Goal: Task Accomplishment & Management: Use online tool/utility

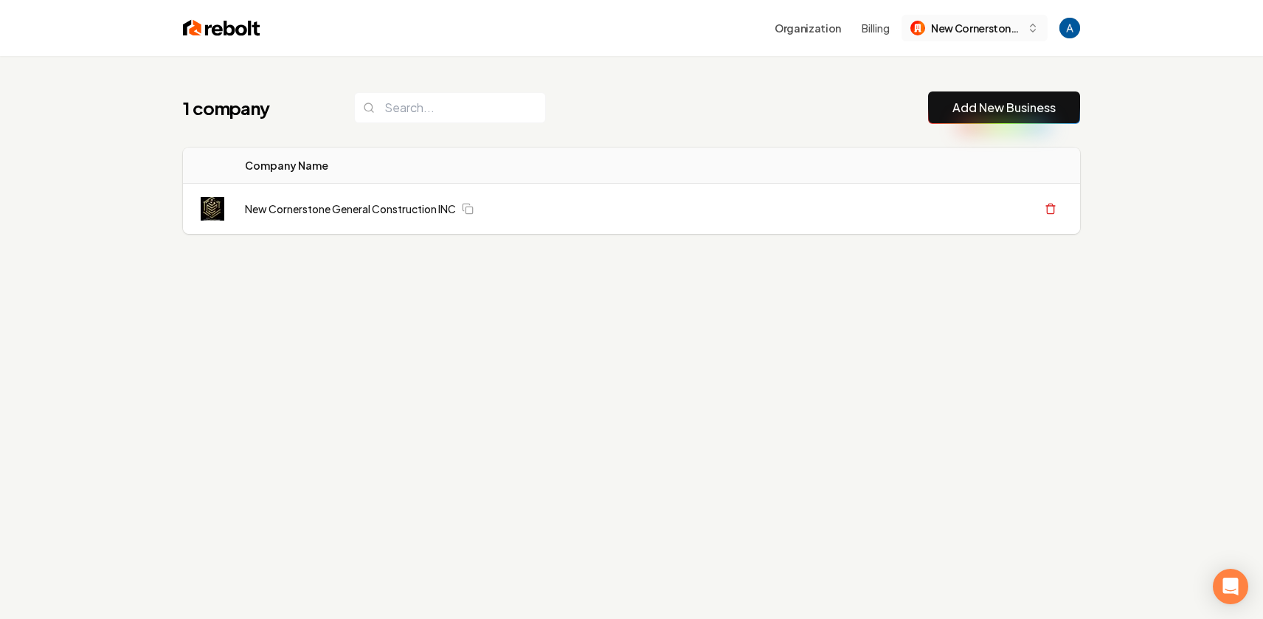
click at [977, 18] on button "New Cornerstone General Construction Inc." at bounding box center [975, 28] width 146 height 27
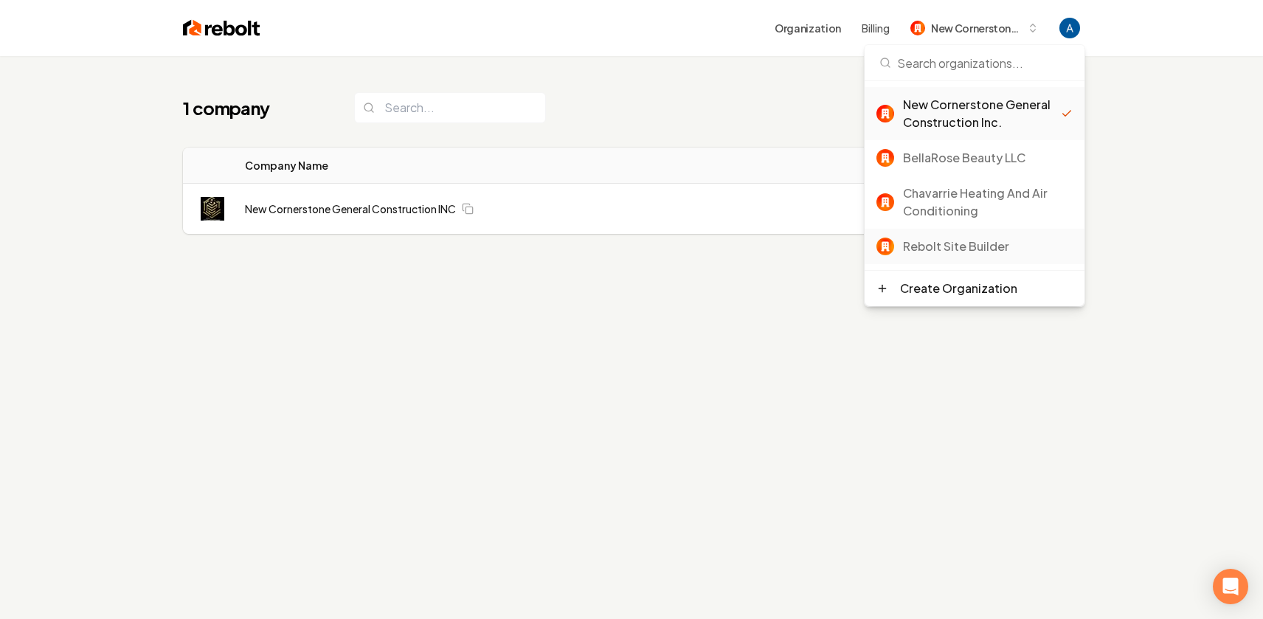
click at [956, 252] on div "Rebolt Site Builder" at bounding box center [988, 247] width 170 height 18
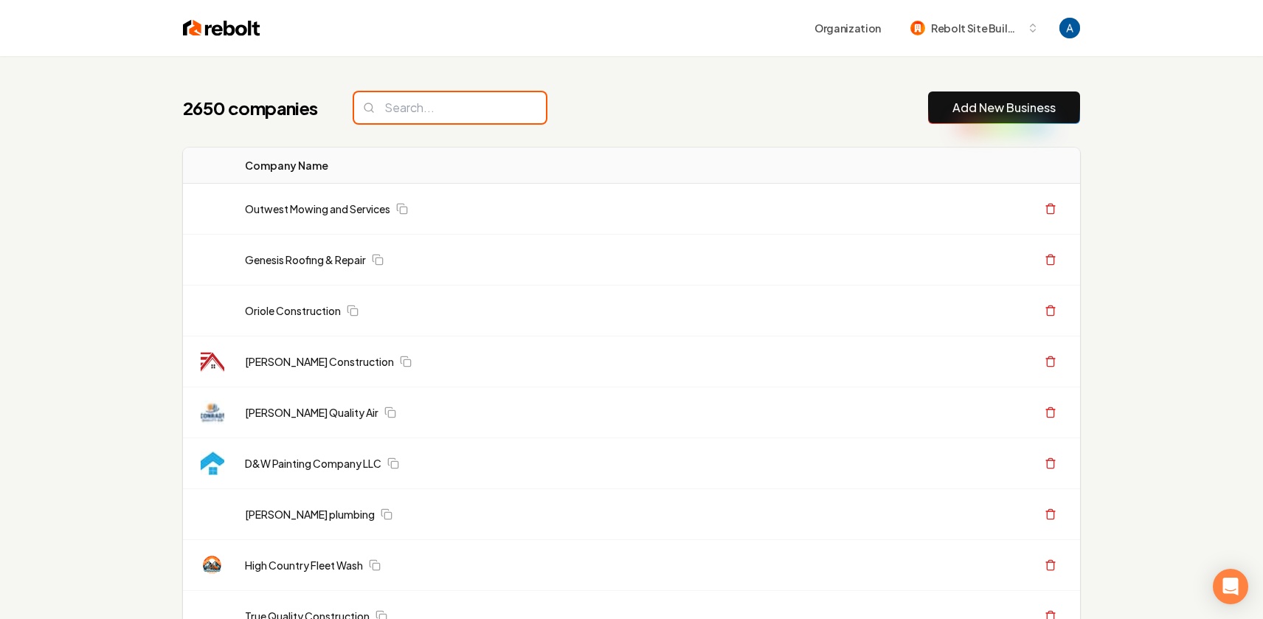
click at [449, 117] on input "search" at bounding box center [450, 107] width 192 height 31
click at [430, 107] on input "search" at bounding box center [450, 107] width 192 height 31
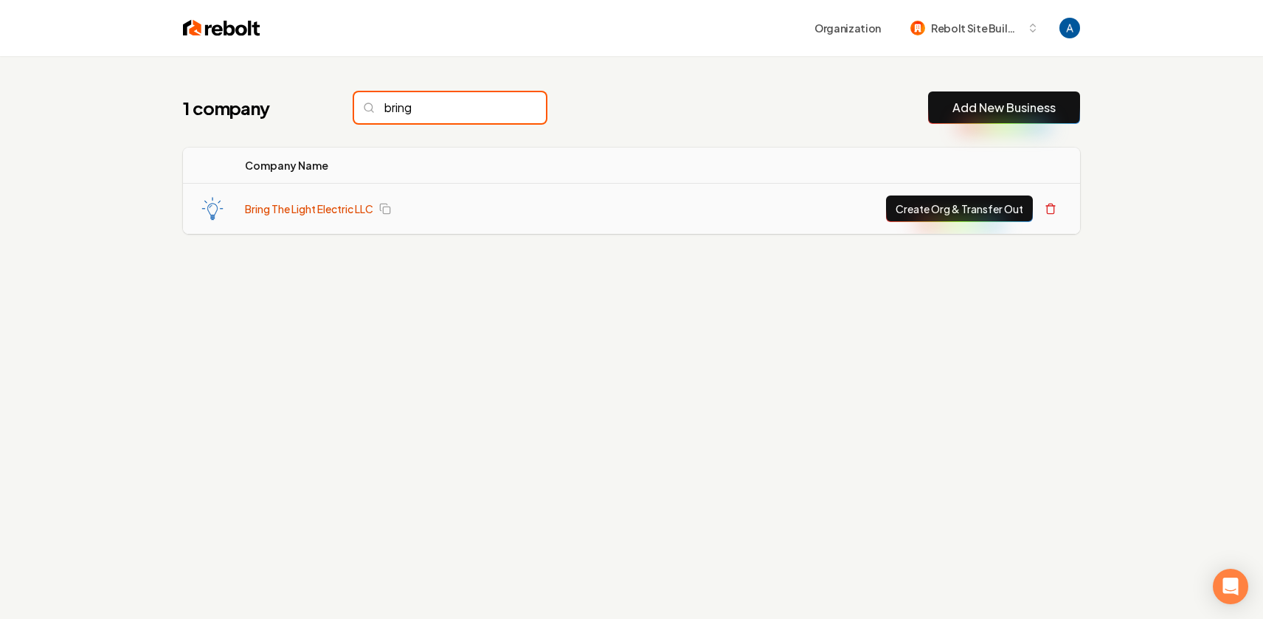
type input "bring"
click at [344, 211] on link "Bring The Light Electric LLC" at bounding box center [309, 208] width 128 height 15
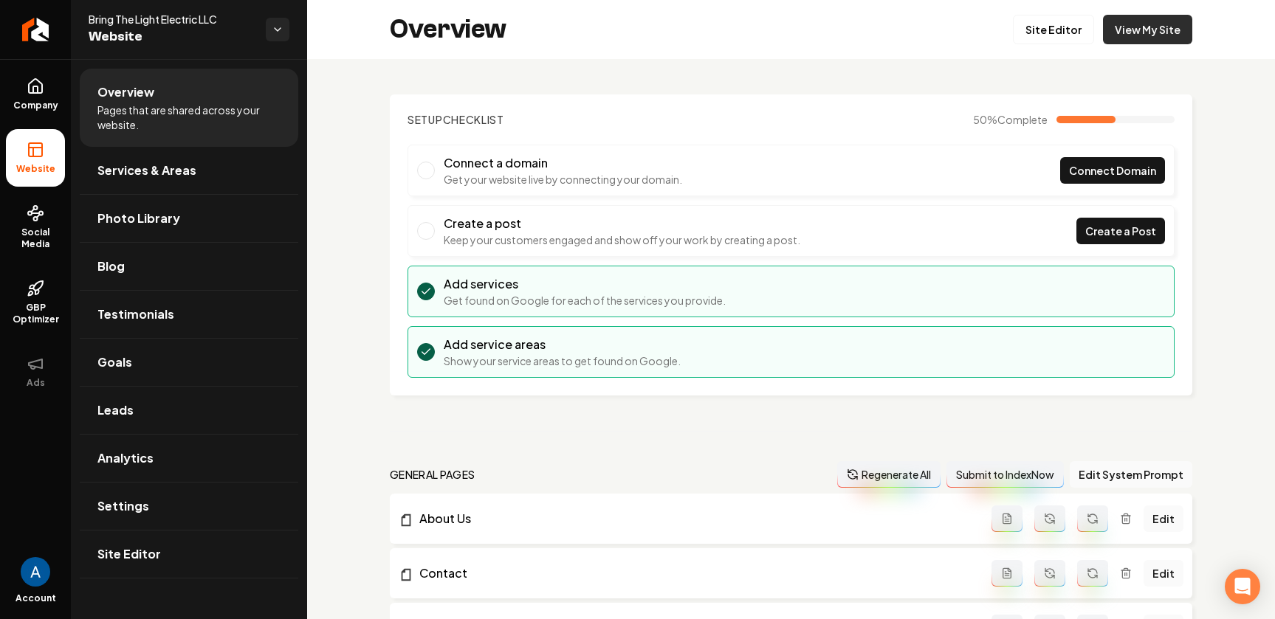
click at [1122, 33] on link "View My Site" at bounding box center [1147, 30] width 89 height 30
click at [1013, 35] on link "Site Editor" at bounding box center [1053, 30] width 81 height 30
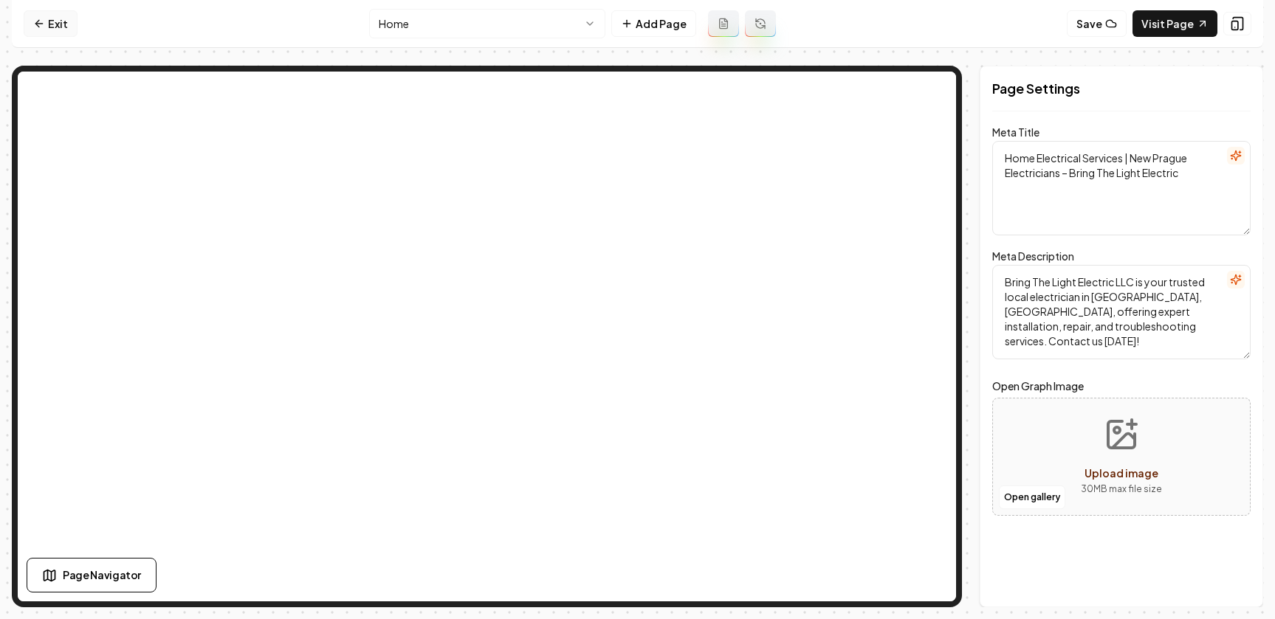
click at [63, 30] on link "Exit" at bounding box center [51, 23] width 54 height 27
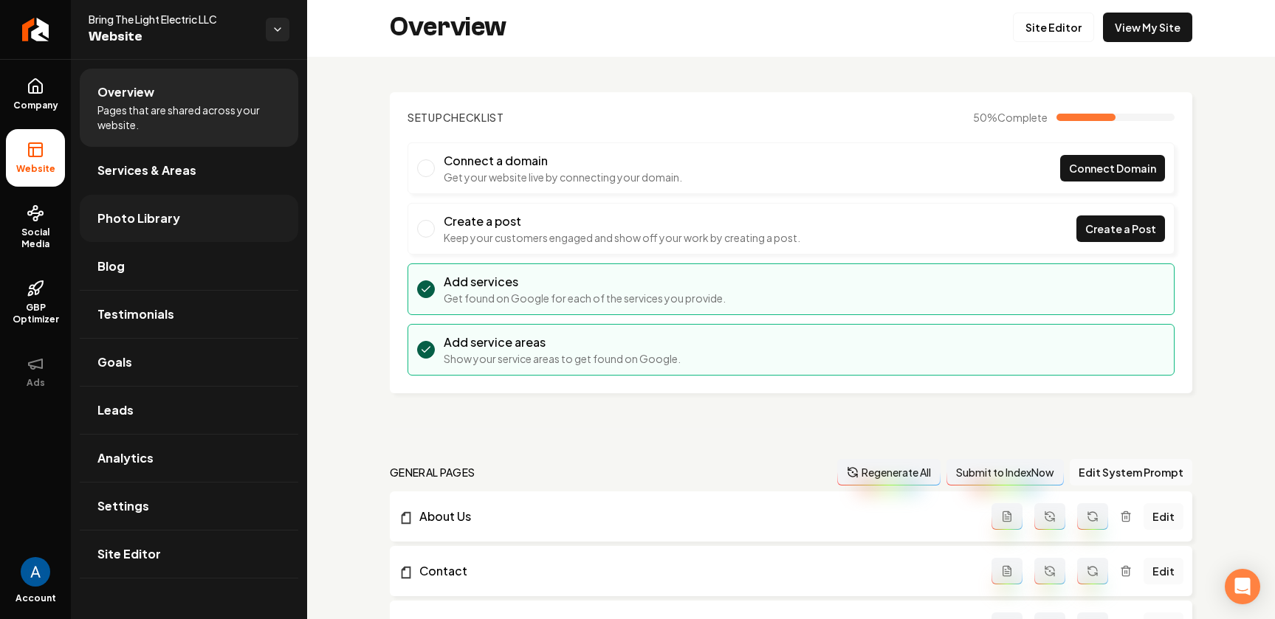
scroll to position [3, 0]
click at [134, 174] on span "Services & Areas" at bounding box center [146, 171] width 99 height 18
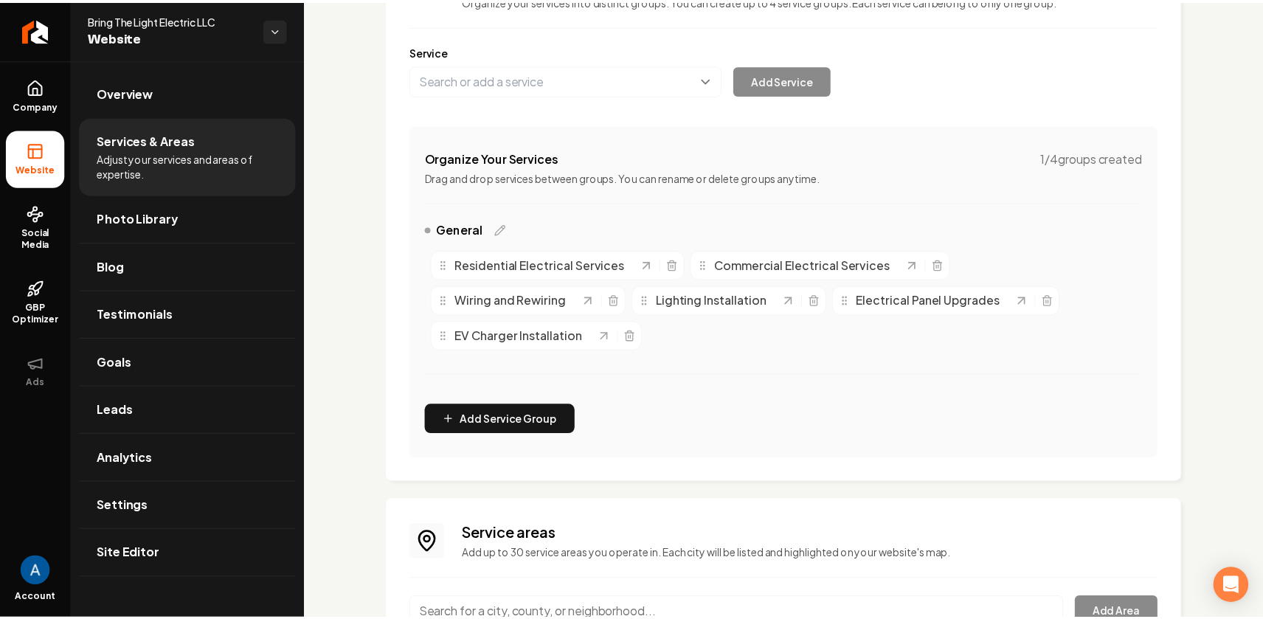
scroll to position [302, 0]
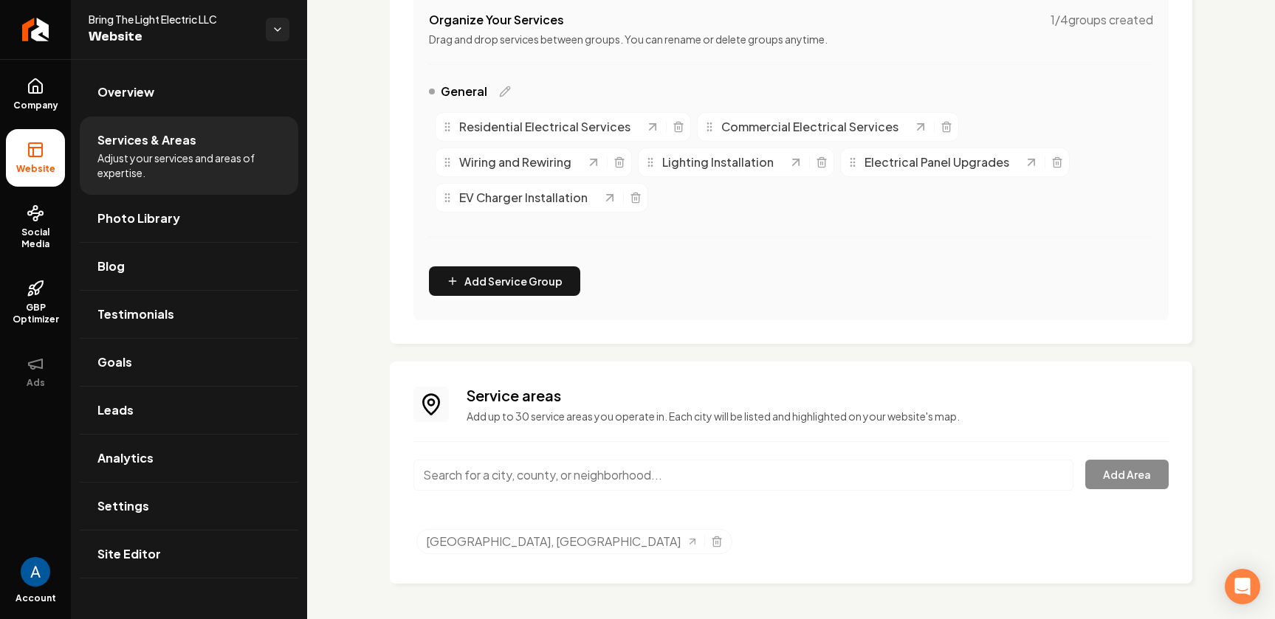
click at [533, 473] on input "Main content area" at bounding box center [743, 475] width 660 height 31
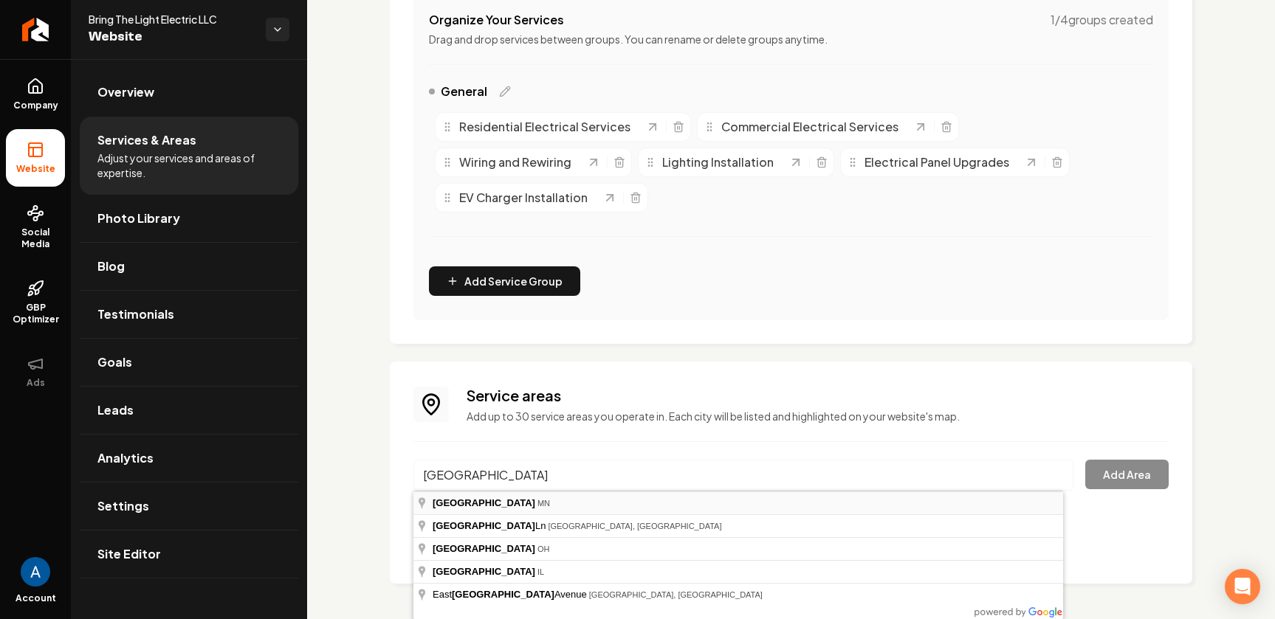
type input "[GEOGRAPHIC_DATA], [GEOGRAPHIC_DATA]"
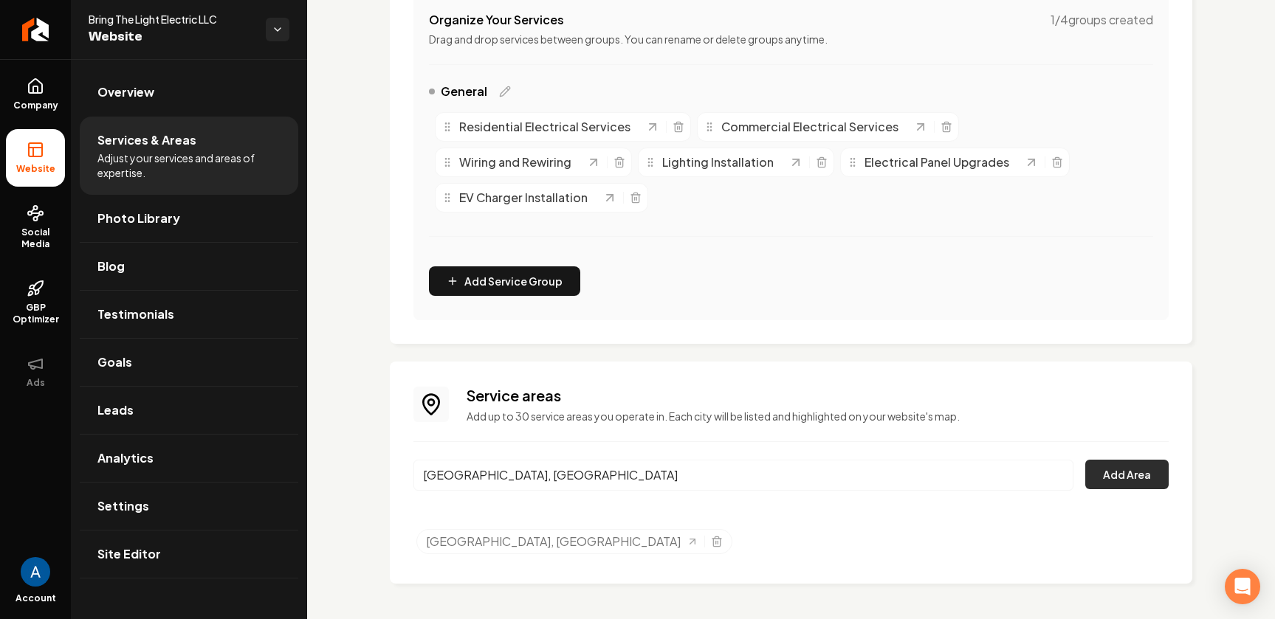
click at [1112, 475] on button "Add Area" at bounding box center [1126, 475] width 83 height 30
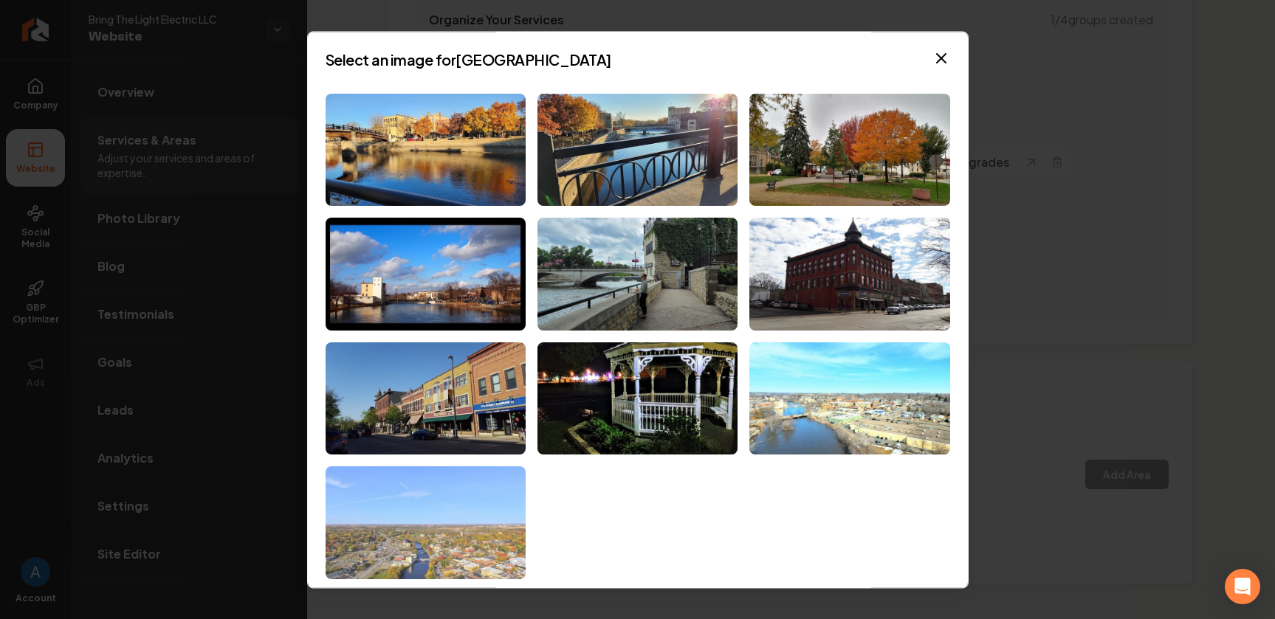
click at [468, 528] on img at bounding box center [425, 523] width 200 height 113
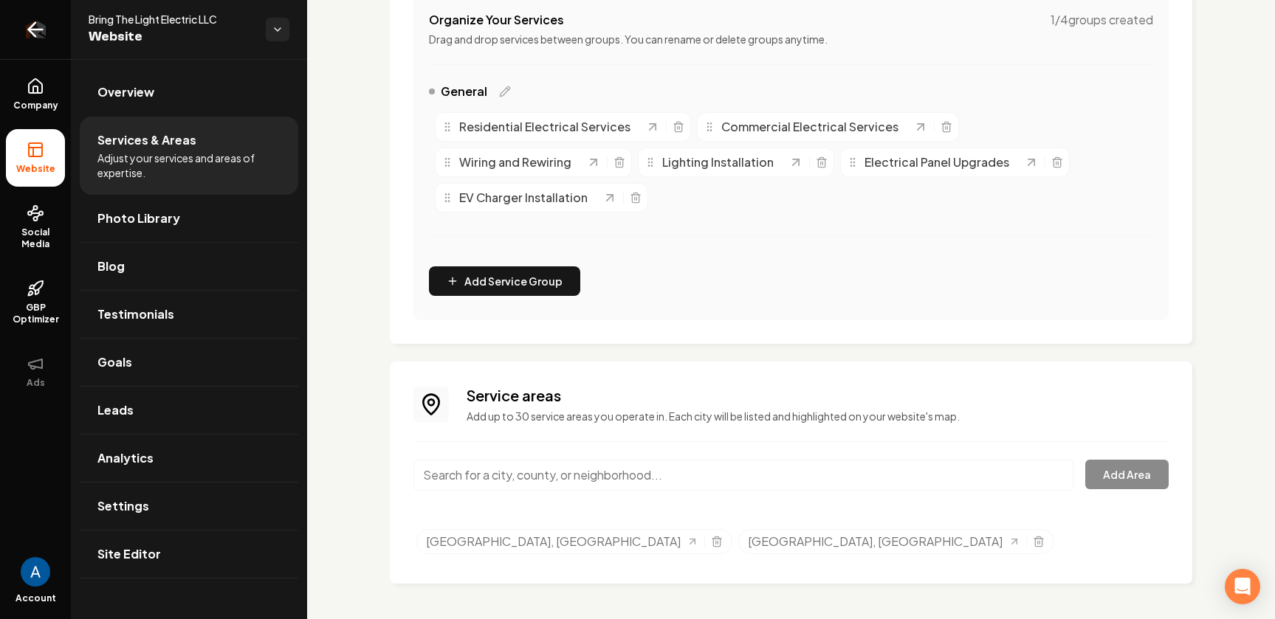
click at [36, 30] on icon "Return to dashboard" at bounding box center [36, 30] width 14 height 0
